Goal: Navigation & Orientation: Go to known website

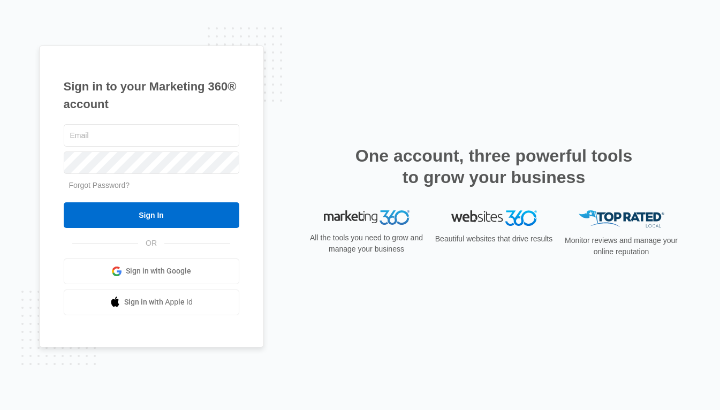
click at [131, 268] on span "Sign in with Google" at bounding box center [158, 270] width 65 height 11
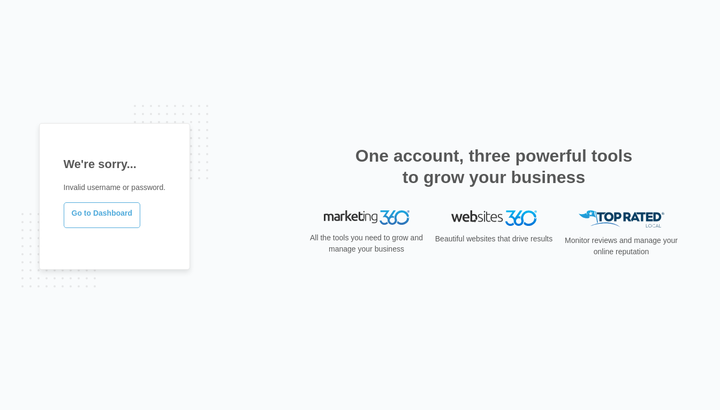
click at [98, 214] on link "Go to Dashboard" at bounding box center [102, 215] width 77 height 26
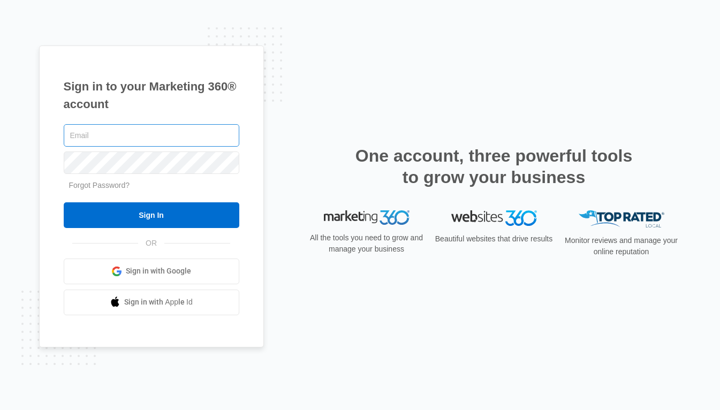
click at [170, 138] on input "text" at bounding box center [152, 135] width 176 height 22
click at [146, 269] on span "Sign in with Google" at bounding box center [158, 270] width 65 height 11
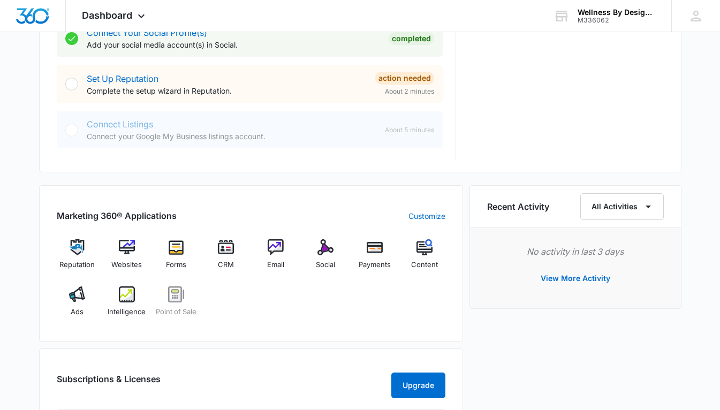
scroll to position [512, 0]
click at [127, 250] on img at bounding box center [127, 248] width 16 height 16
